Goal: Information Seeking & Learning: Learn about a topic

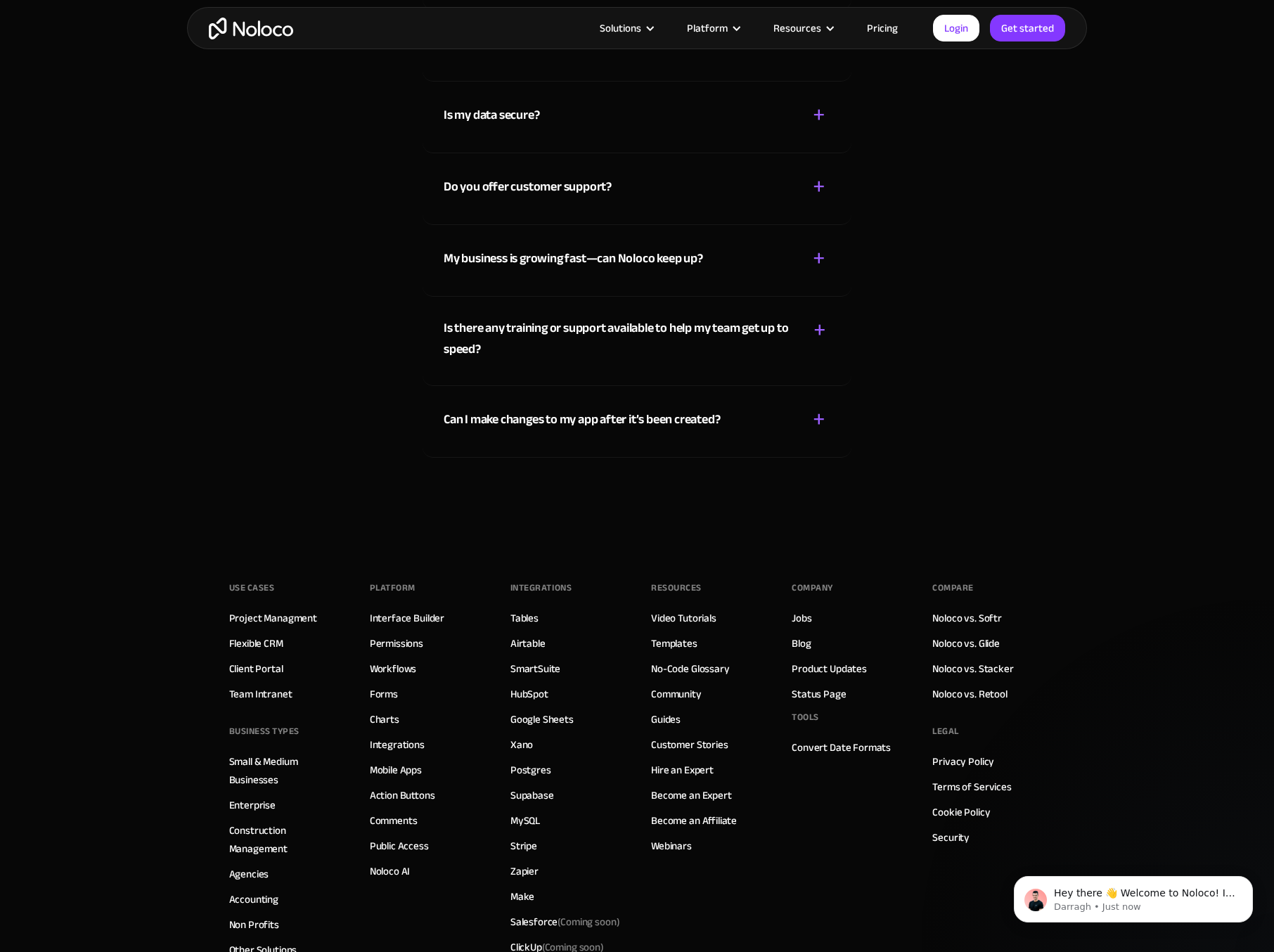
scroll to position [7164, 0]
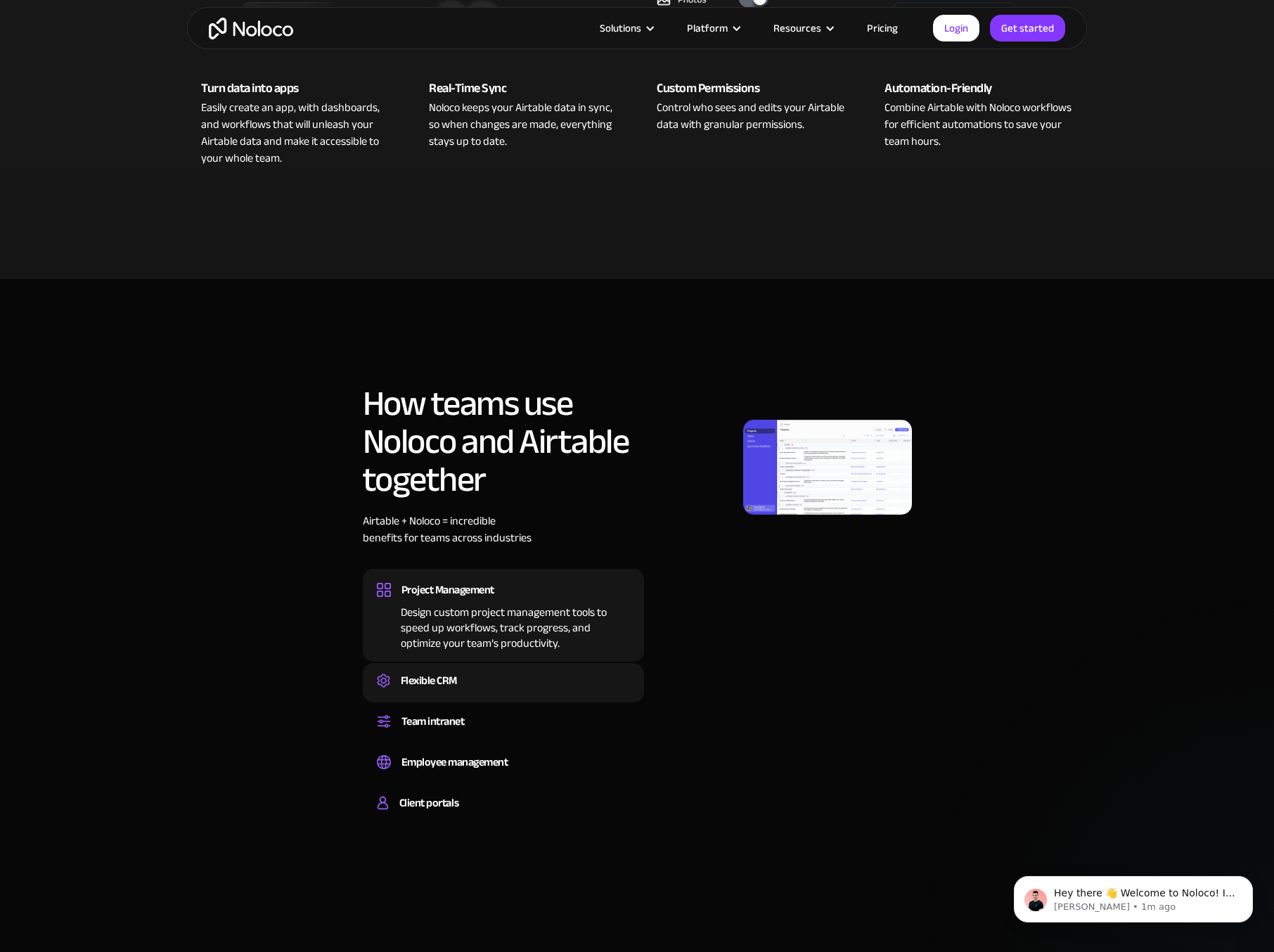
click at [430, 670] on div "Flexible CRM" at bounding box center [429, 681] width 56 height 21
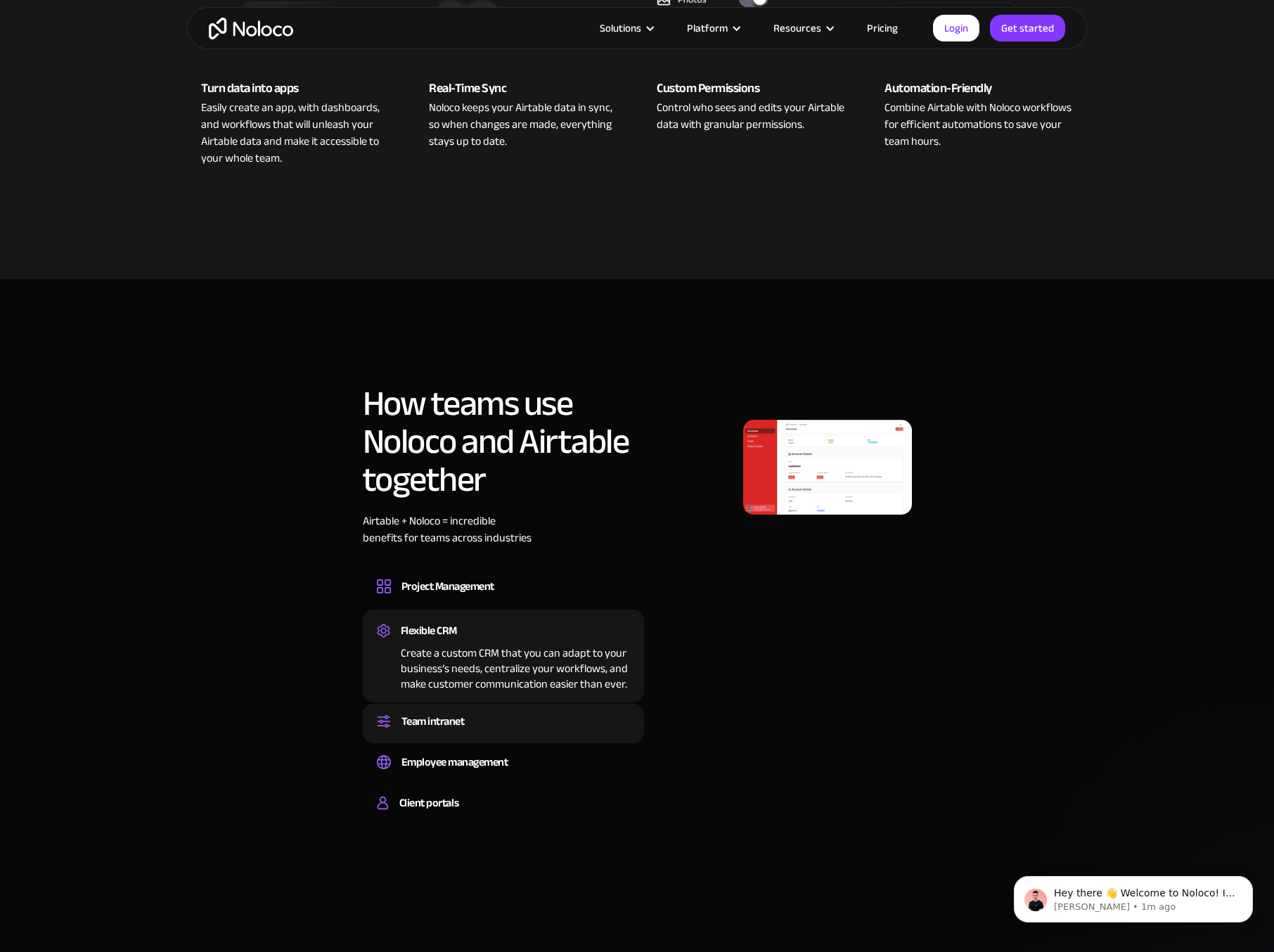
click at [435, 711] on div "Team intranet" at bounding box center [434, 722] width 63 height 21
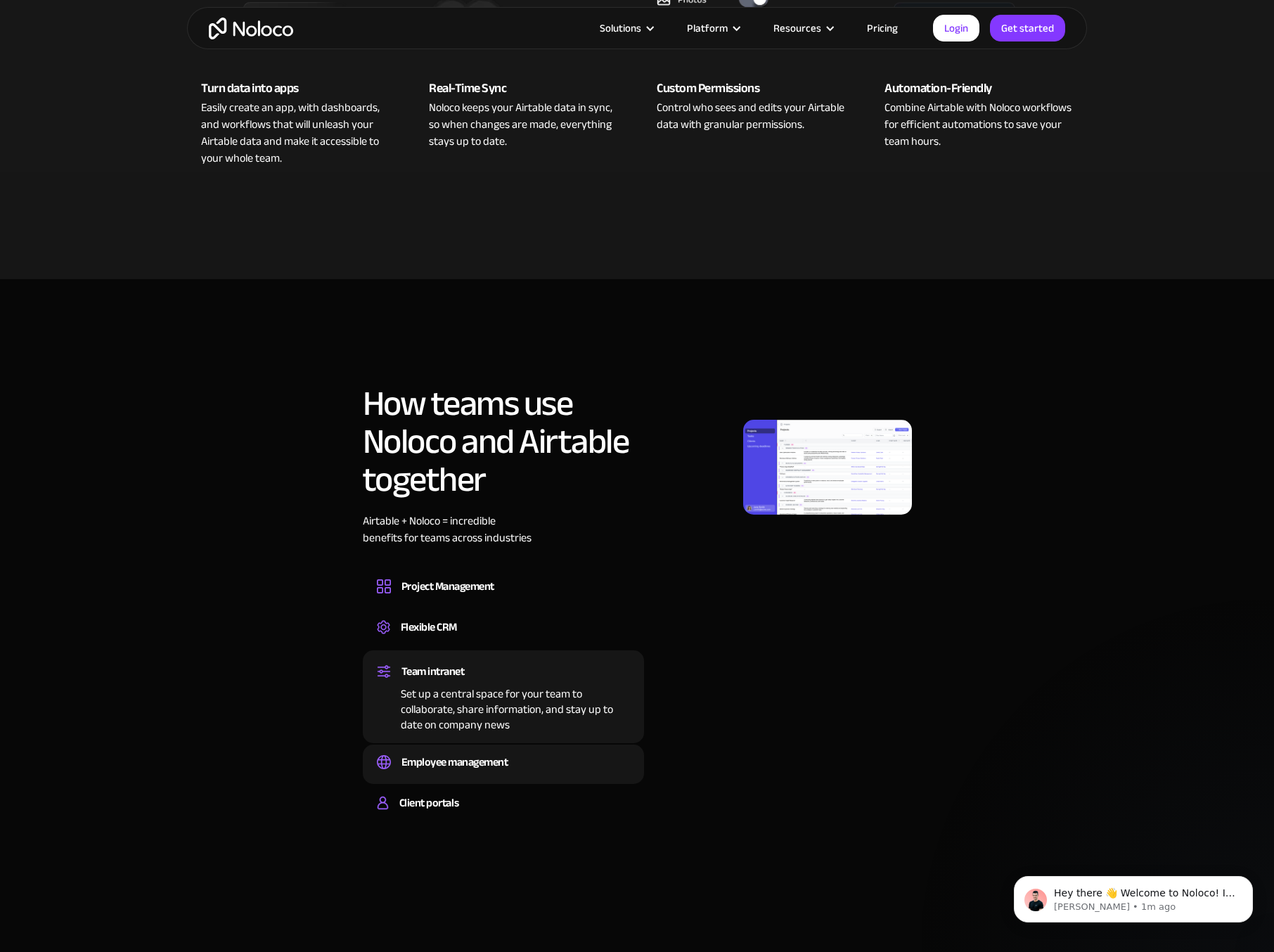
click at [444, 751] on div "Employee management" at bounding box center [456, 762] width 107 height 21
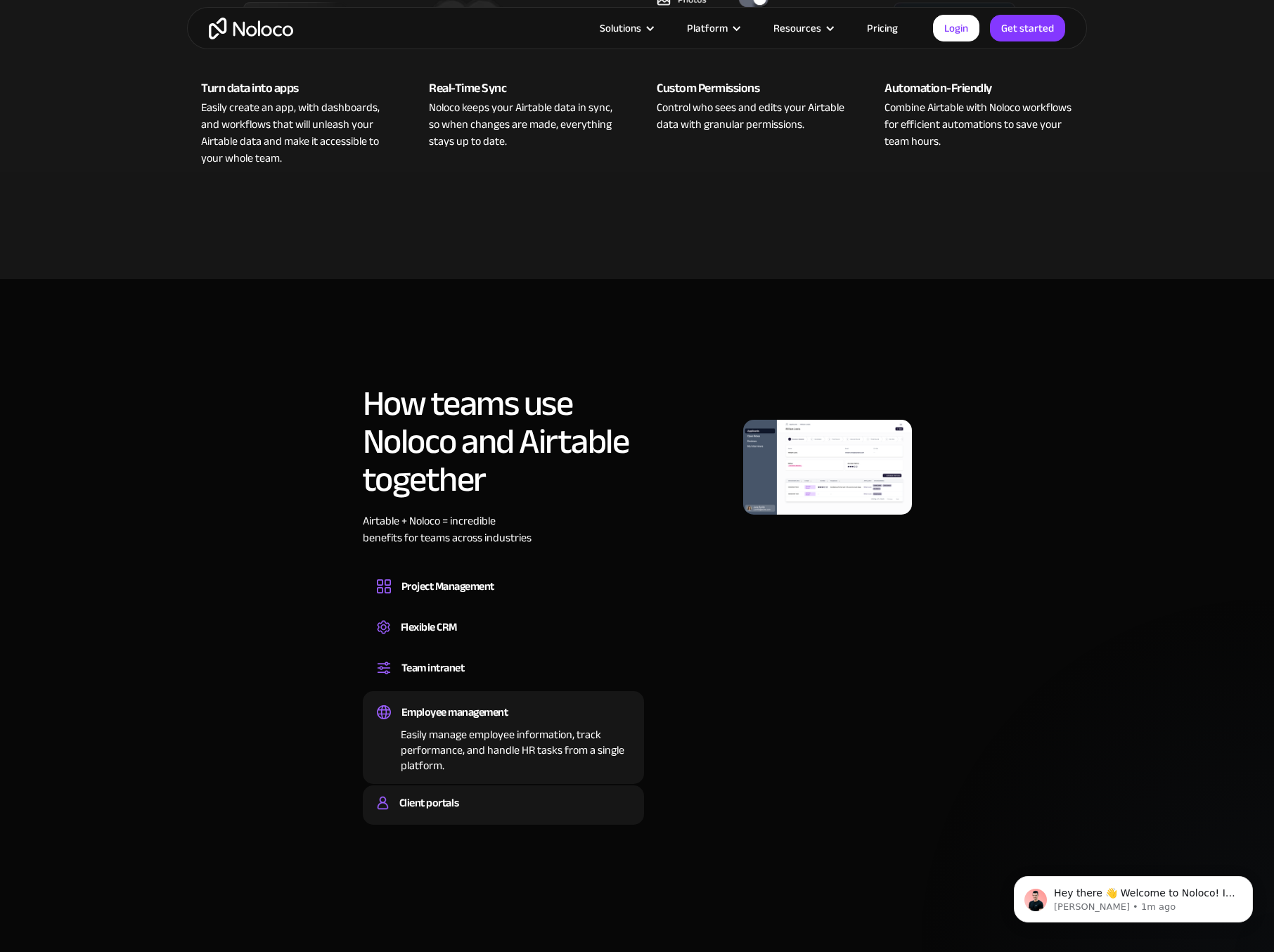
click at [431, 793] on div "Client portals" at bounding box center [429, 803] width 59 height 21
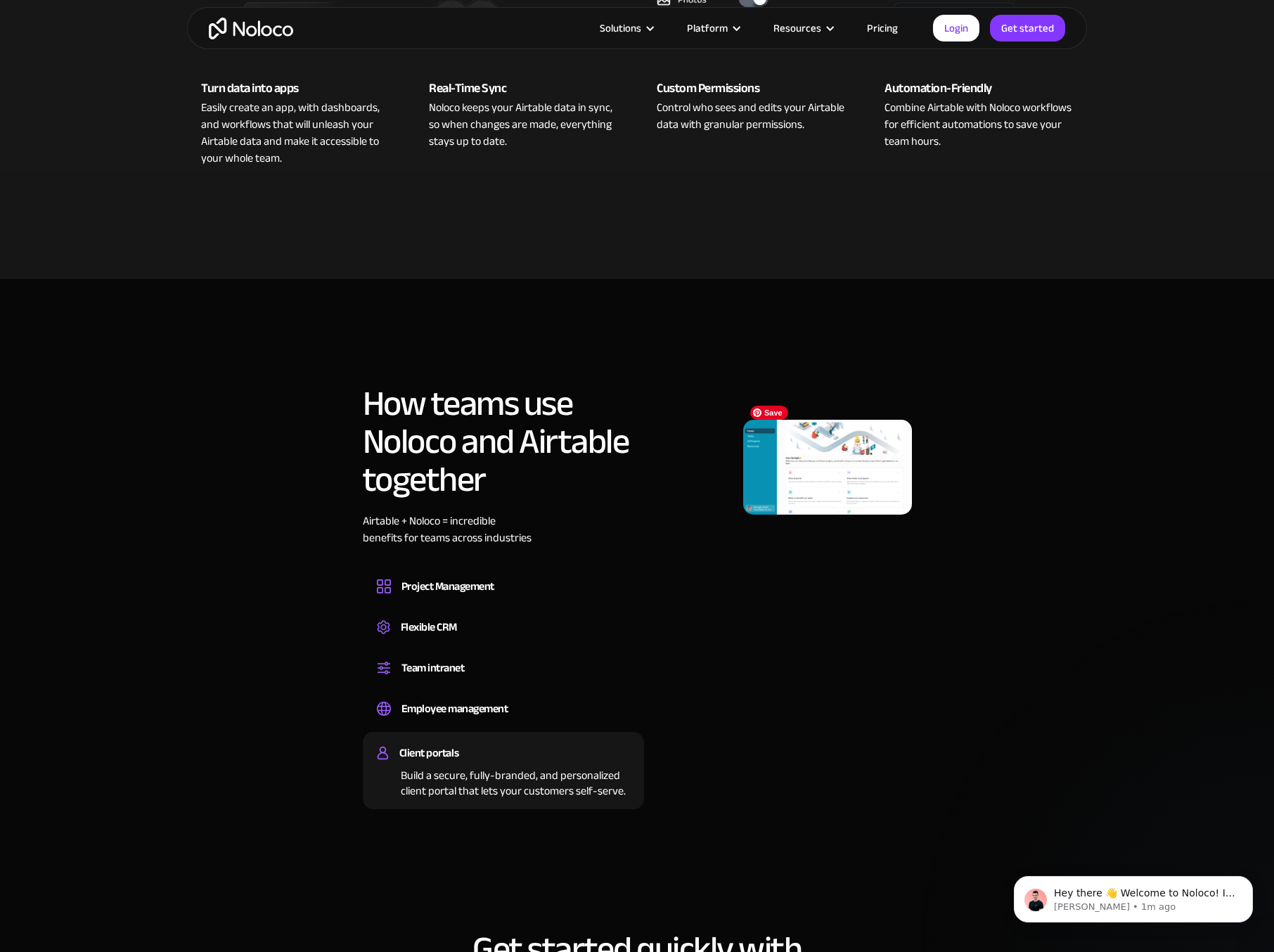
click at [840, 450] on img at bounding box center [827, 467] width 169 height 95
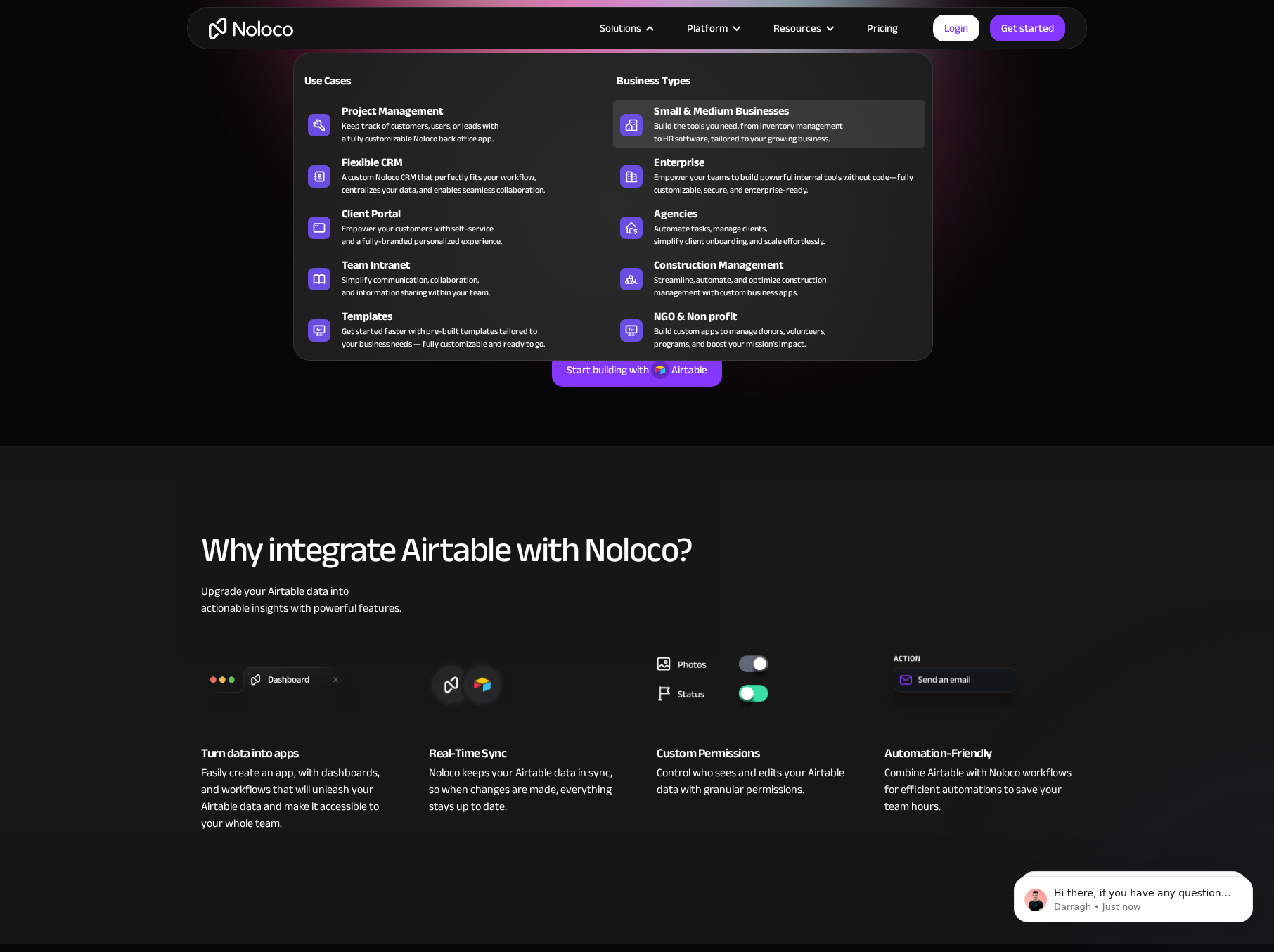
scroll to position [53, 0]
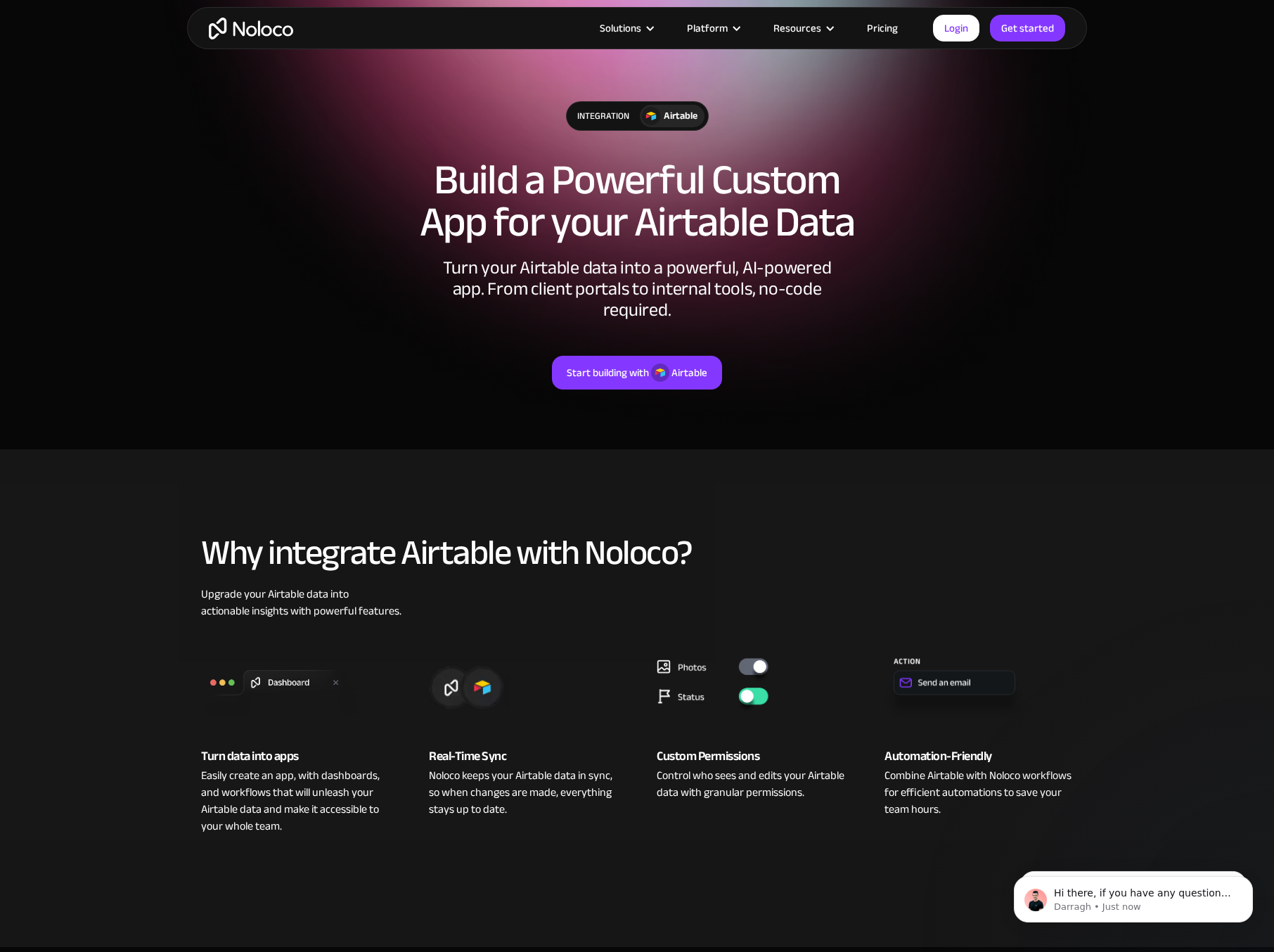
click at [885, 30] on link "Pricing" at bounding box center [882, 28] width 66 height 18
